Goal: Information Seeking & Learning: Compare options

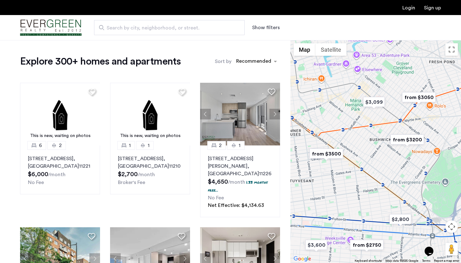
drag, startPoint x: 388, startPoint y: 149, endPoint x: 346, endPoint y: 200, distance: 66.1
click at [346, 200] on div at bounding box center [375, 151] width 170 height 223
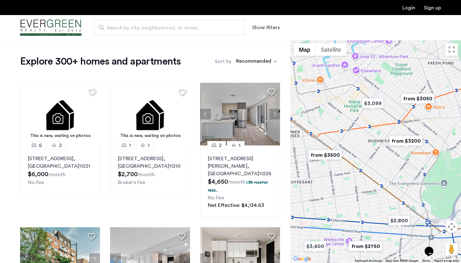
click at [404, 143] on img "from $3200" at bounding box center [405, 141] width 39 height 14
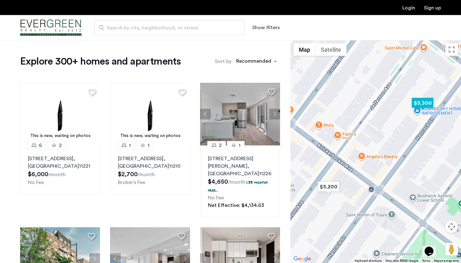
click at [423, 101] on img "$3,300" at bounding box center [422, 103] width 27 height 14
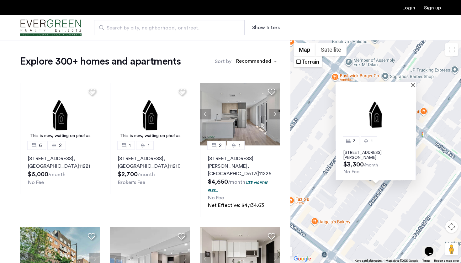
click at [267, 23] on div "Search by city, neighborhood, or street. Show filters" at bounding box center [260, 27] width 359 height 15
click at [267, 27] on button "Show filters" at bounding box center [266, 28] width 28 height 8
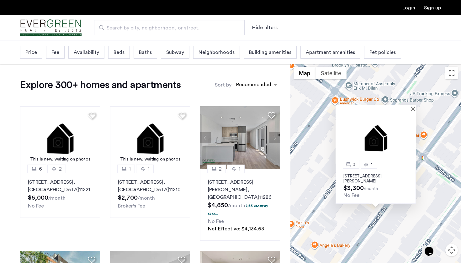
click at [117, 53] on span "Beds" at bounding box center [118, 53] width 11 height 8
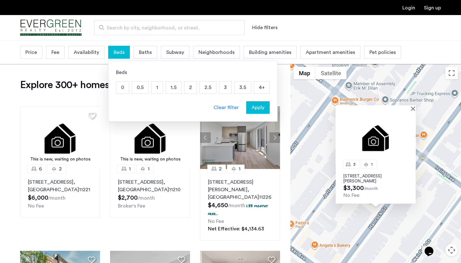
click at [220, 88] on p "3" at bounding box center [225, 87] width 12 height 12
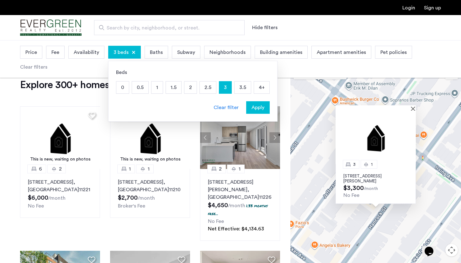
click at [240, 88] on p "3.5" at bounding box center [242, 87] width 16 height 12
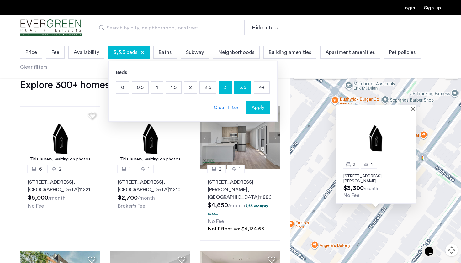
click at [263, 85] on p "4+" at bounding box center [261, 87] width 15 height 12
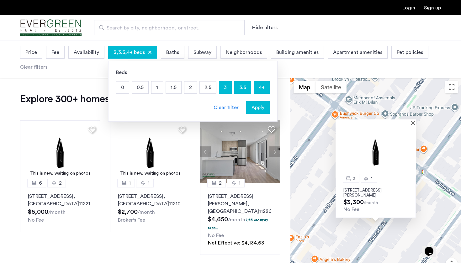
click at [258, 108] on span "Apply" at bounding box center [257, 108] width 13 height 8
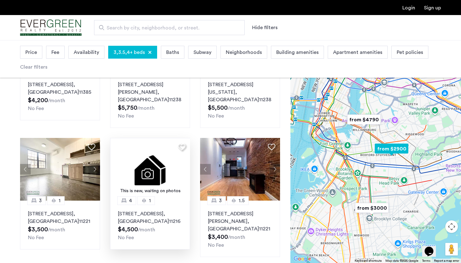
scroll to position [241, 0]
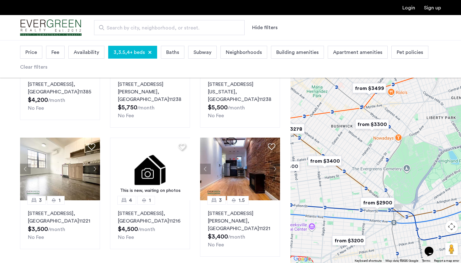
drag, startPoint x: 423, startPoint y: 129, endPoint x: 333, endPoint y: 182, distance: 104.2
click at [333, 182] on div at bounding box center [375, 151] width 170 height 223
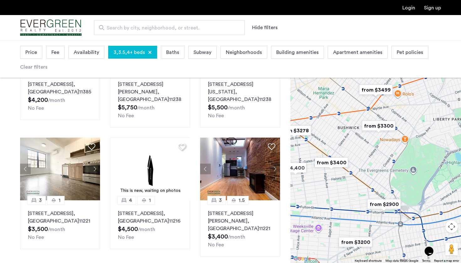
drag, startPoint x: 333, startPoint y: 182, endPoint x: 354, endPoint y: 188, distance: 21.1
click at [354, 188] on div at bounding box center [375, 151] width 170 height 223
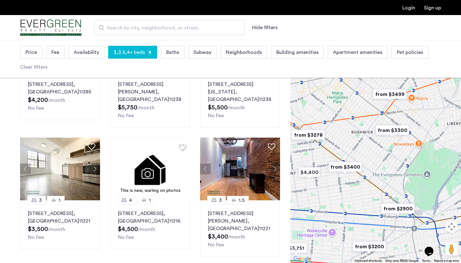
click at [340, 167] on img "from $3400" at bounding box center [344, 167] width 39 height 14
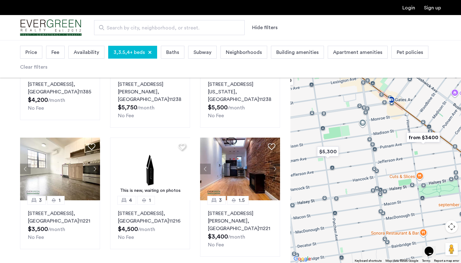
click at [421, 136] on img "from $3400" at bounding box center [422, 137] width 39 height 14
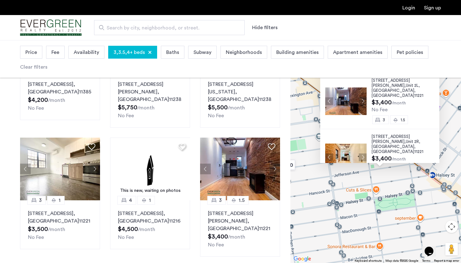
click at [362, 182] on div "[STREET_ADDRESS][PERSON_NAME] $3,400 /month No Fee 3 1.5 [STREET_ADDRESS][PERSO…" at bounding box center [375, 151] width 170 height 223
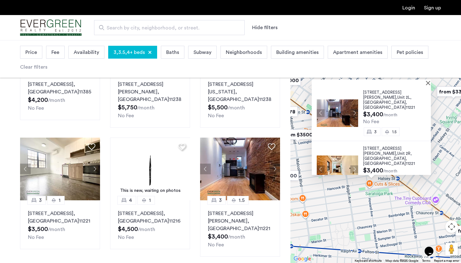
click at [429, 81] on div at bounding box center [370, 82] width 119 height 5
click at [430, 83] on button "Close" at bounding box center [429, 83] width 4 height 4
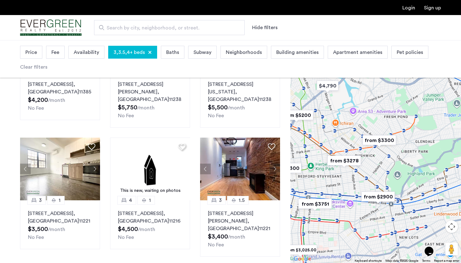
drag, startPoint x: 409, startPoint y: 116, endPoint x: 368, endPoint y: 163, distance: 62.2
click at [368, 163] on div at bounding box center [375, 151] width 170 height 223
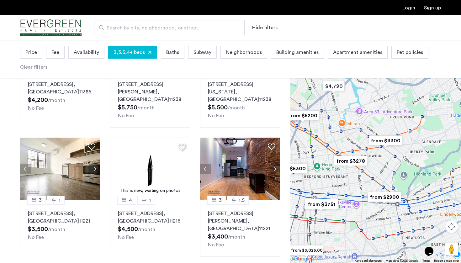
drag, startPoint x: 368, startPoint y: 163, endPoint x: 377, endPoint y: 162, distance: 8.6
click at [377, 162] on div at bounding box center [375, 151] width 170 height 223
